Goal: Transaction & Acquisition: Purchase product/service

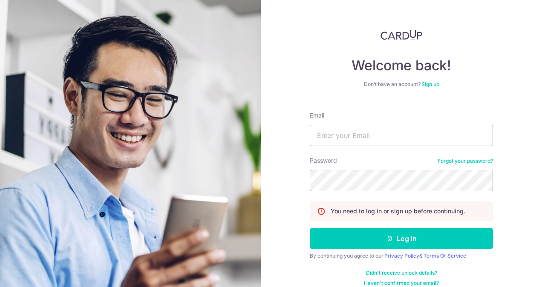
type input "t"
drag, startPoint x: 0, startPoint y: 0, endPoint x: 346, endPoint y: 134, distance: 370.8
drag, startPoint x: 346, startPoint y: 134, endPoint x: 339, endPoint y: 137, distance: 7.4
click at [339, 137] on input "t" at bounding box center [401, 135] width 183 height 21
type input "[EMAIL_ADDRESS][DOMAIN_NAME]"
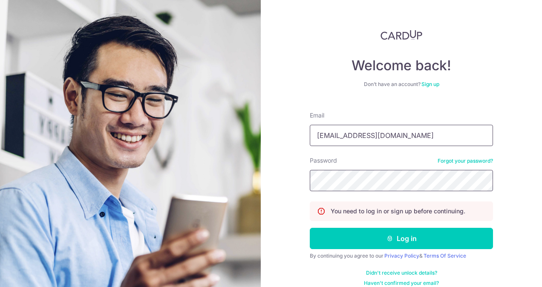
click at [310, 228] on button "Log in" at bounding box center [401, 238] width 183 height 21
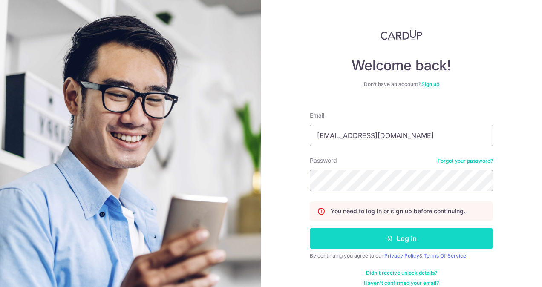
click at [396, 234] on button "Log in" at bounding box center [401, 238] width 183 height 21
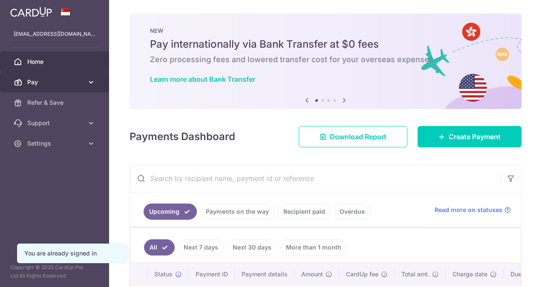
click at [56, 86] on link "Pay" at bounding box center [54, 82] width 109 height 20
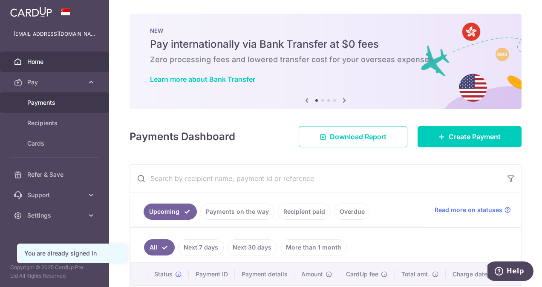
click at [60, 106] on span "Payments" at bounding box center [55, 102] width 56 height 9
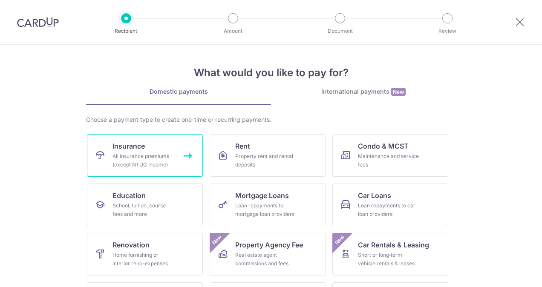
click at [156, 149] on link "Insurance All insurance premiums (except NTUC Income)" at bounding box center [145, 155] width 116 height 43
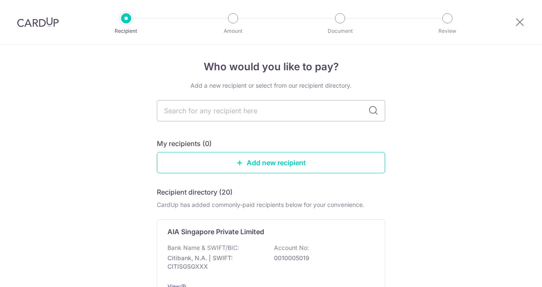
scroll to position [3, 0]
type input "Manulife Singapore Pte Ltd"
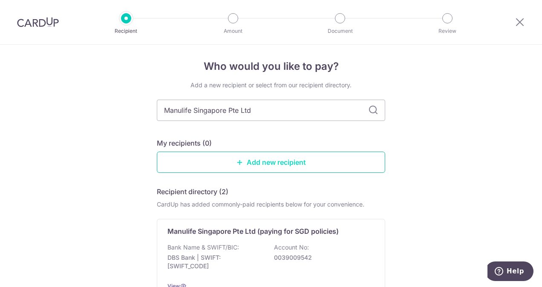
scroll to position [46, 0]
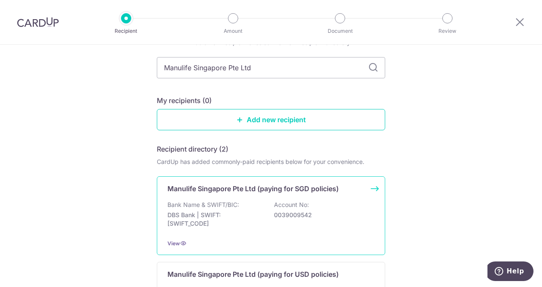
click at [335, 215] on p "0039009542" at bounding box center [321, 215] width 95 height 9
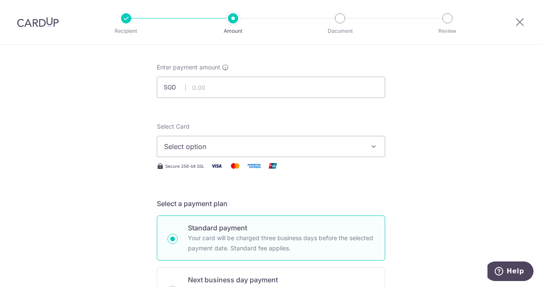
scroll to position [85, 0]
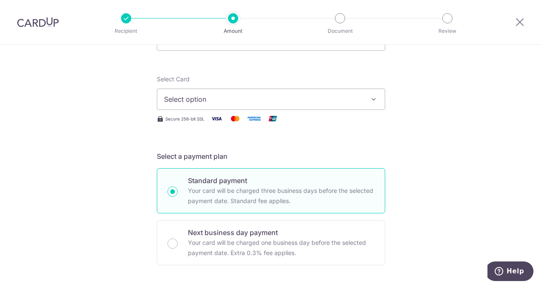
click at [193, 97] on span "Select option" at bounding box center [263, 99] width 198 height 10
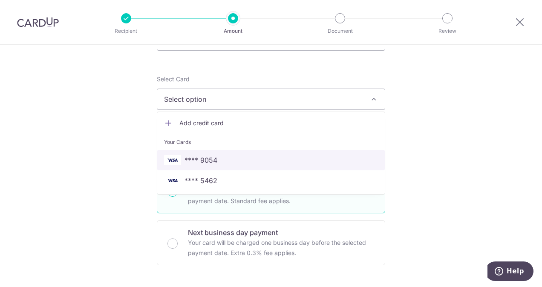
click at [216, 153] on link "**** 9054" at bounding box center [270, 160] width 227 height 20
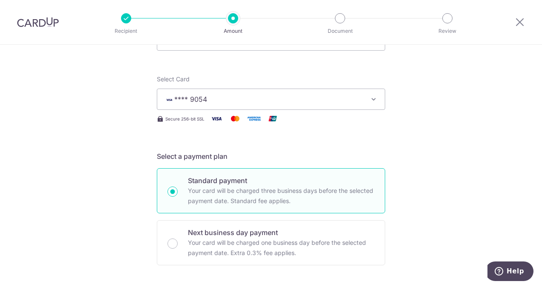
click at [244, 104] on span "**** 9054" at bounding box center [263, 99] width 198 height 10
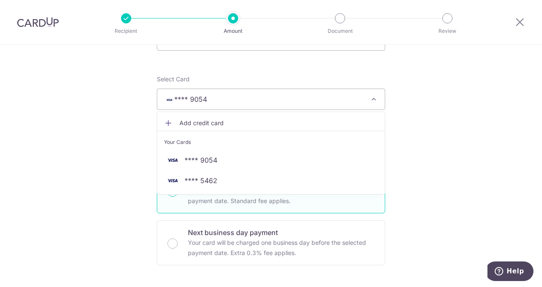
click at [221, 122] on span "Add credit card" at bounding box center [278, 123] width 198 height 9
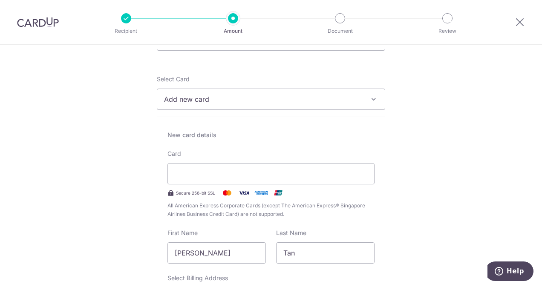
click at [284, 146] on div "New card details Card Secure 256-bit SSL All American Express Corporate Cards (…" at bounding box center [271, 239] width 228 height 244
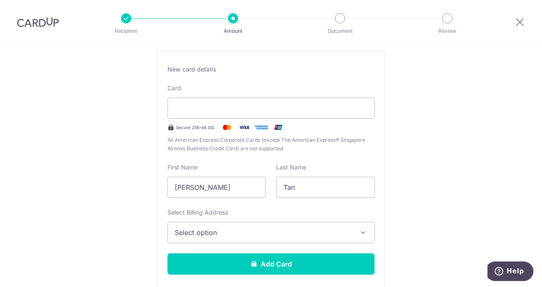
scroll to position [170, 0]
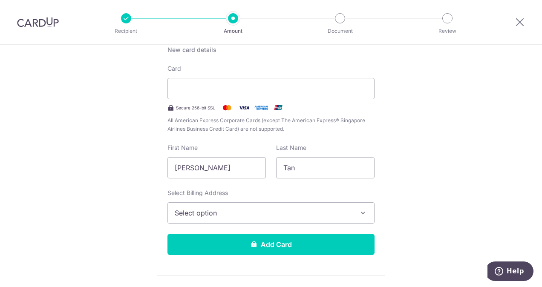
click at [270, 218] on button "Select option" at bounding box center [270, 212] width 207 height 21
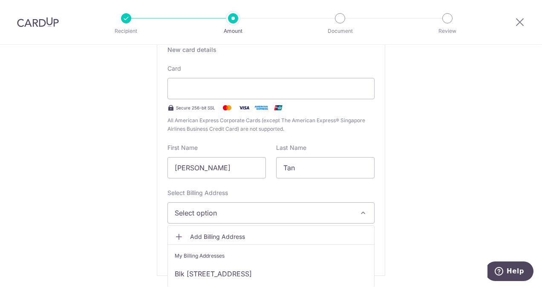
scroll to position [213, 0]
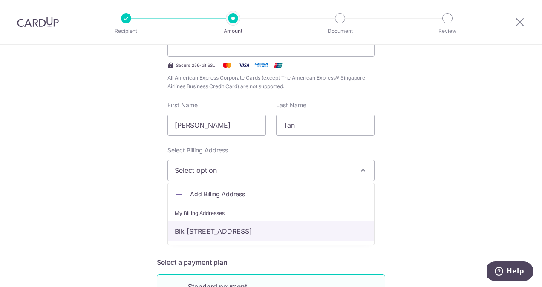
click at [264, 232] on link "Blk [STREET_ADDRESS]" at bounding box center [271, 231] width 206 height 20
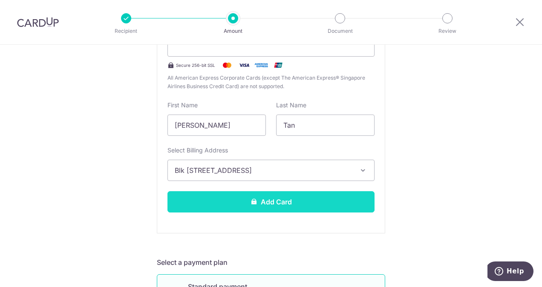
click at [271, 204] on button "Add Card" at bounding box center [270, 201] width 207 height 21
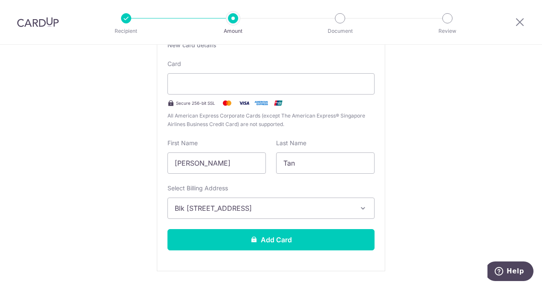
scroll to position [225, 0]
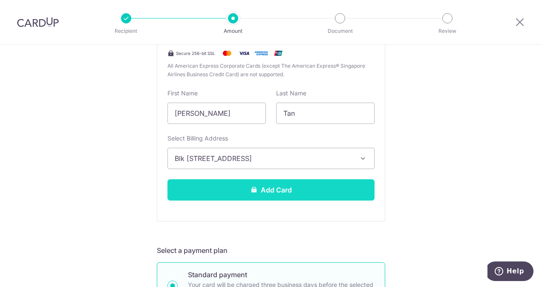
click at [297, 187] on button "Add Card" at bounding box center [270, 189] width 207 height 21
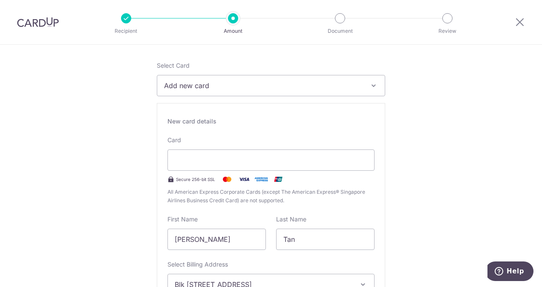
scroll to position [97, 0]
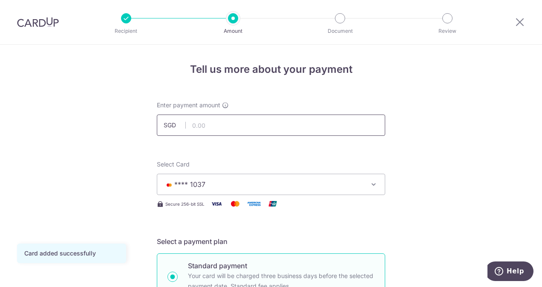
click at [217, 123] on input "text" at bounding box center [271, 125] width 228 height 21
type input "972.00"
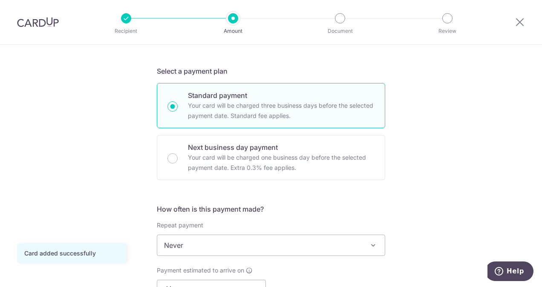
scroll to position [255, 0]
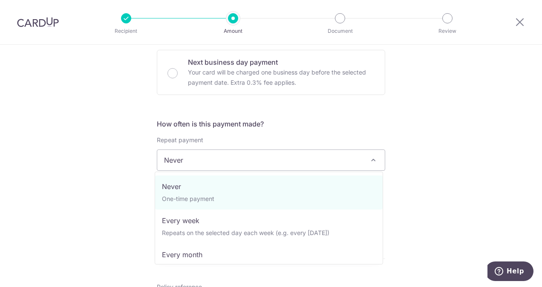
click at [327, 165] on span "Never" at bounding box center [270, 160] width 227 height 20
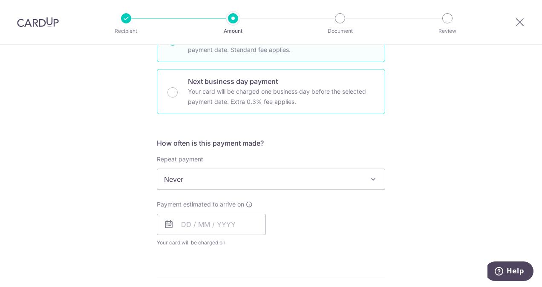
scroll to position [298, 0]
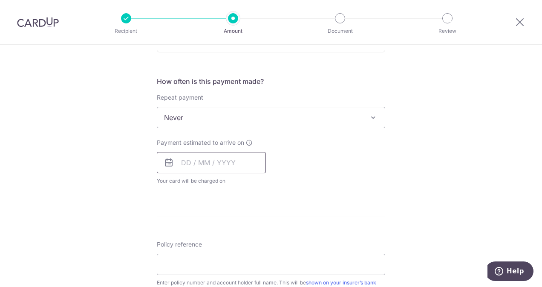
click at [229, 165] on input "text" at bounding box center [211, 162] width 109 height 21
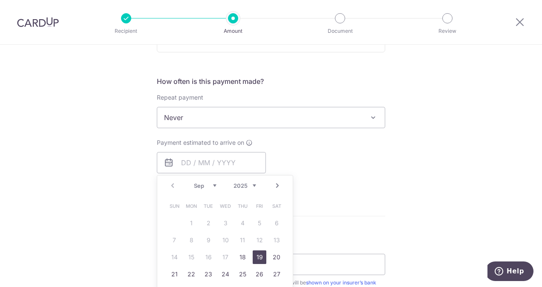
click at [255, 259] on link "19" at bounding box center [259, 257] width 14 height 14
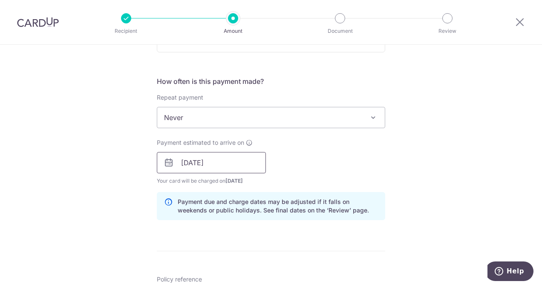
click at [235, 152] on input "19/09/2025" at bounding box center [211, 162] width 109 height 21
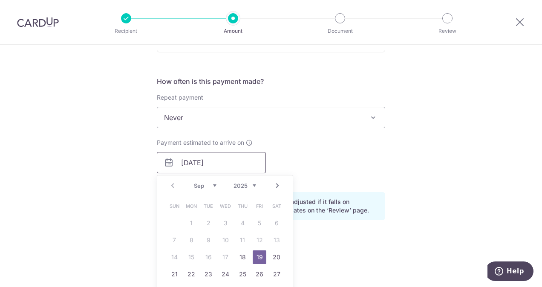
scroll to position [341, 0]
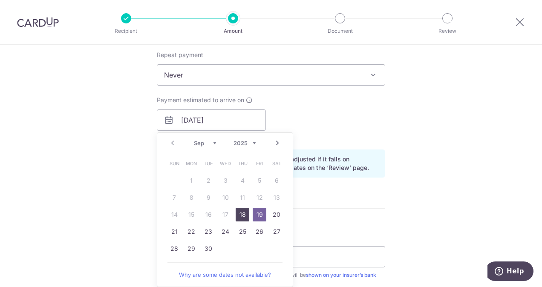
click at [238, 211] on link "18" at bounding box center [242, 215] width 14 height 14
type input "18/09/2025"
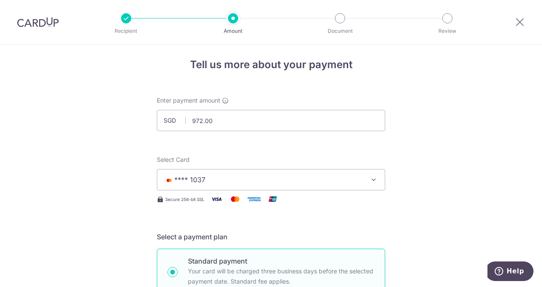
scroll to position [0, 0]
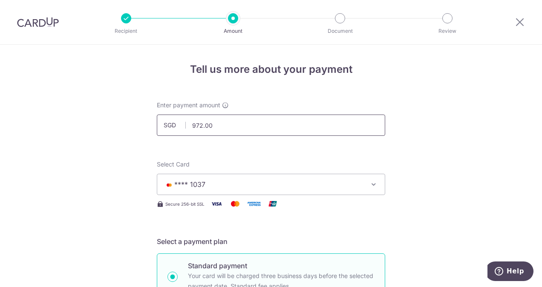
click at [199, 127] on input "972.00" at bounding box center [271, 125] width 228 height 21
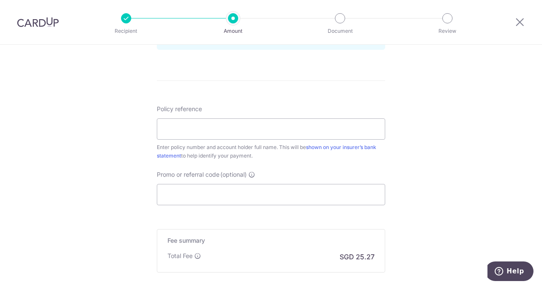
scroll to position [426, 0]
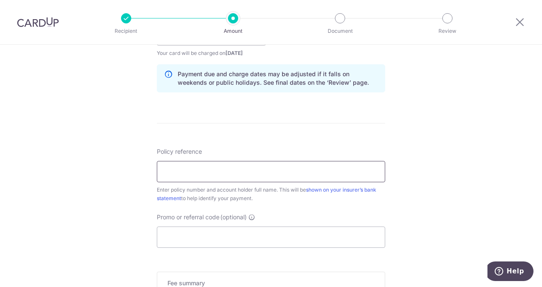
click at [278, 169] on input "Policy reference" at bounding box center [271, 171] width 228 height 21
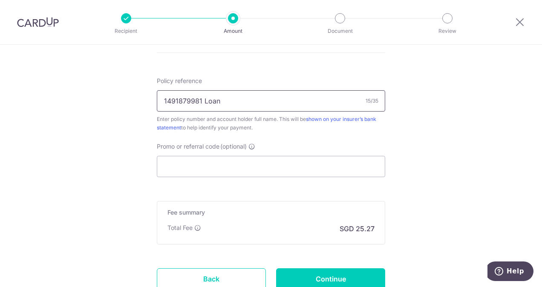
scroll to position [561, 0]
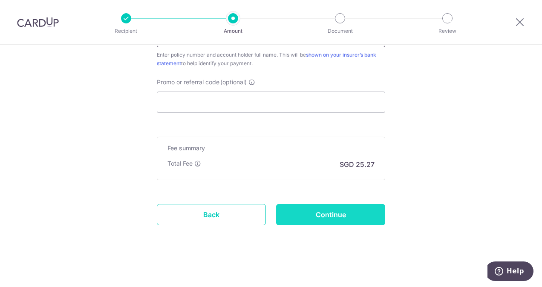
type input "1491879981 Loan"
click at [313, 218] on input "Continue" at bounding box center [330, 214] width 109 height 21
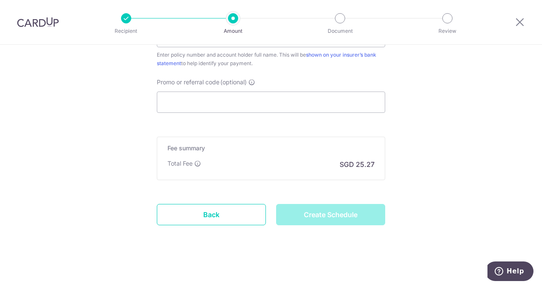
type input "Create Schedule"
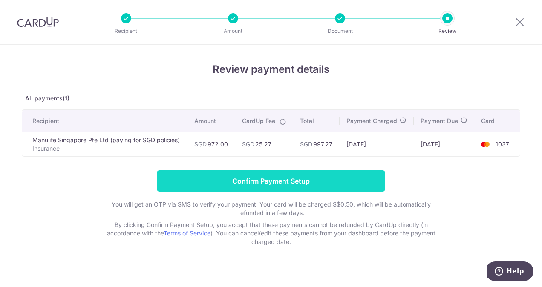
click at [249, 185] on input "Confirm Payment Setup" at bounding box center [271, 180] width 228 height 21
